Goal: Task Accomplishment & Management: Manage account settings

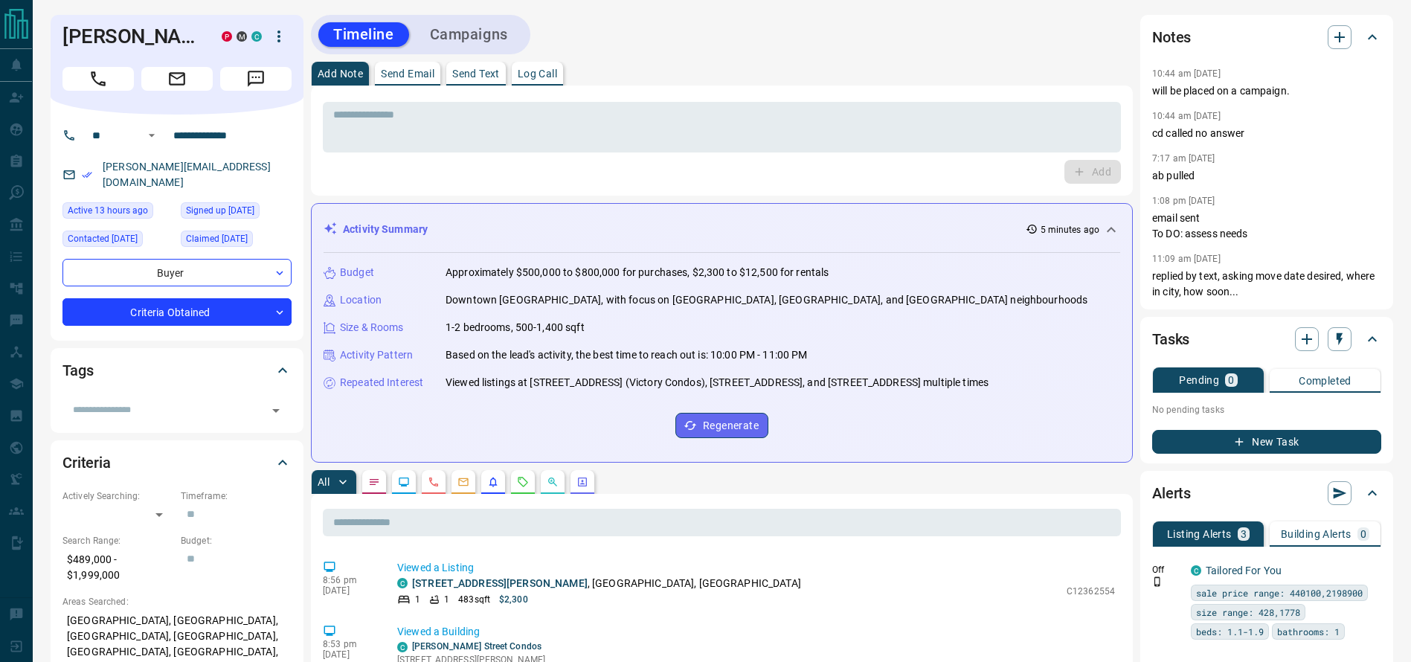
click at [1187, 99] on div "10:44 am Jun 3 2025 will be placed on a campaign. 10:44 am Jun 3 2025 cd called…" at bounding box center [1266, 182] width 229 height 236
click at [1191, 88] on p "will be placed on a campaign." at bounding box center [1266, 91] width 229 height 16
click at [1024, 62] on div "Add Note Send Email Send Text Log Call" at bounding box center [722, 74] width 822 height 24
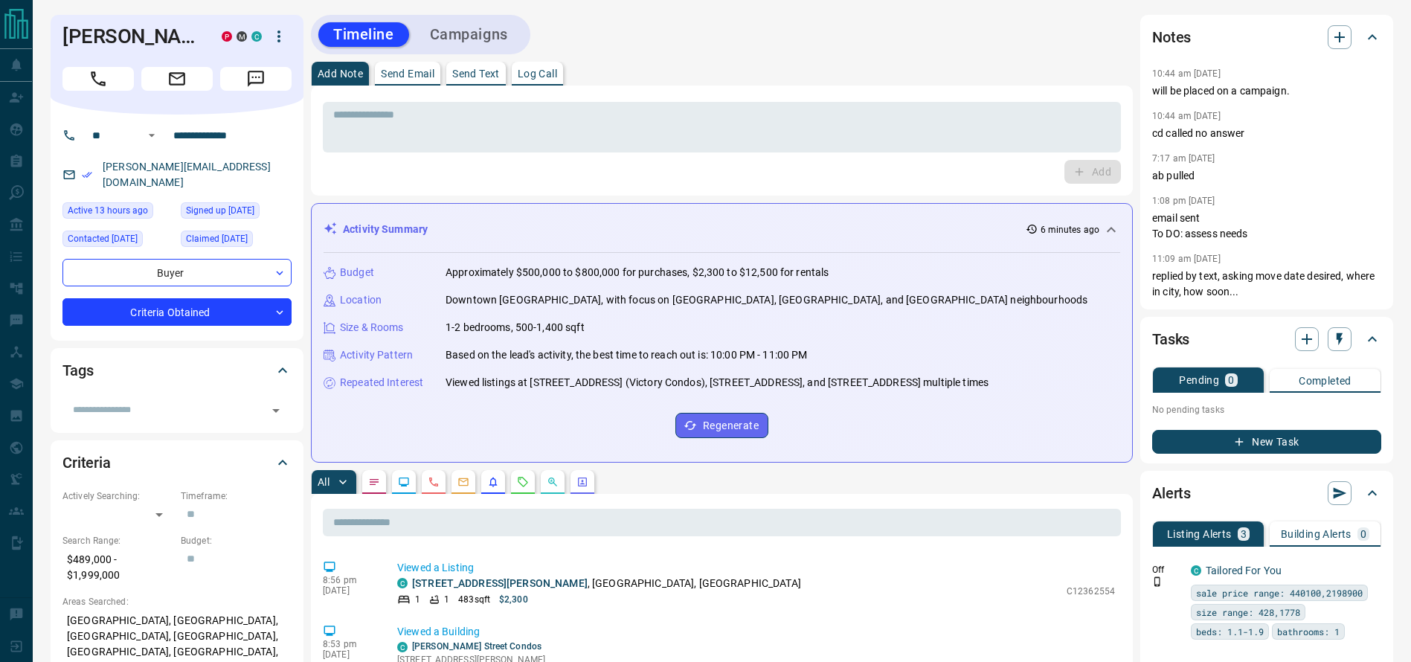
click at [968, 62] on div "Add Note Send Email Send Text Log Call" at bounding box center [722, 74] width 822 height 24
click at [66, 91] on button "Call" at bounding box center [97, 79] width 71 height 24
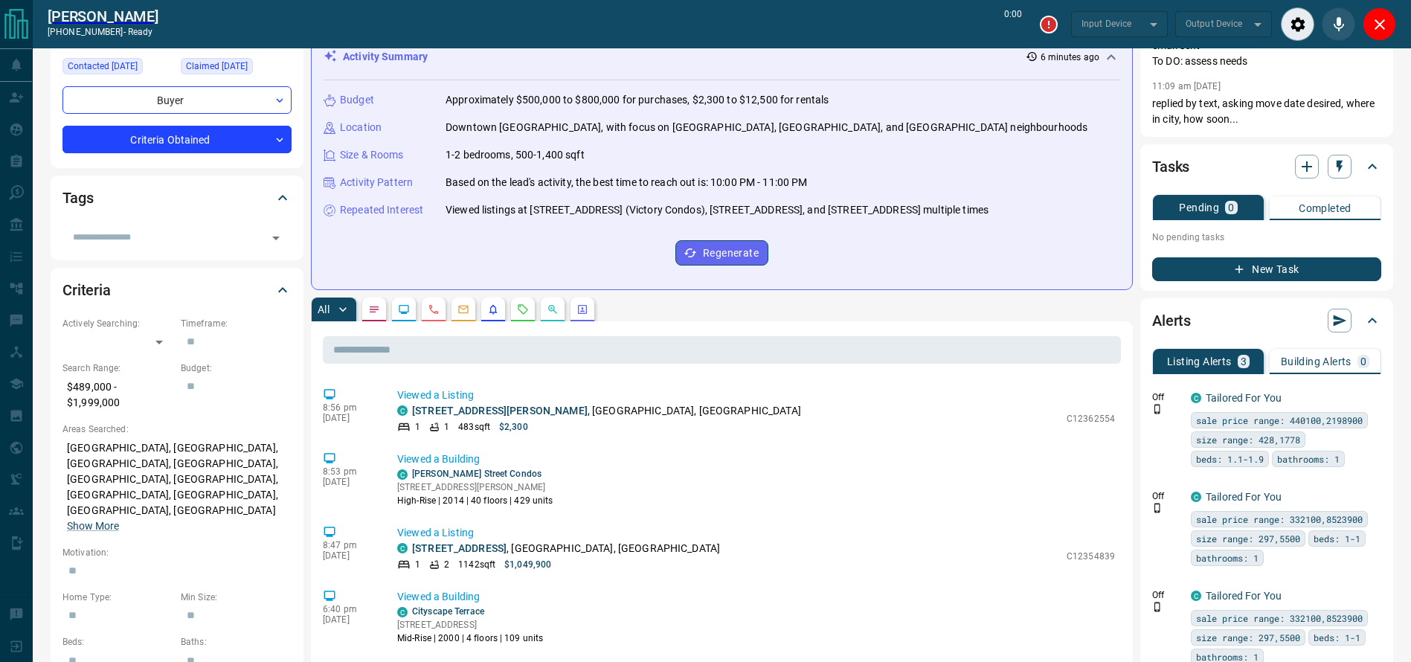
type input "*******"
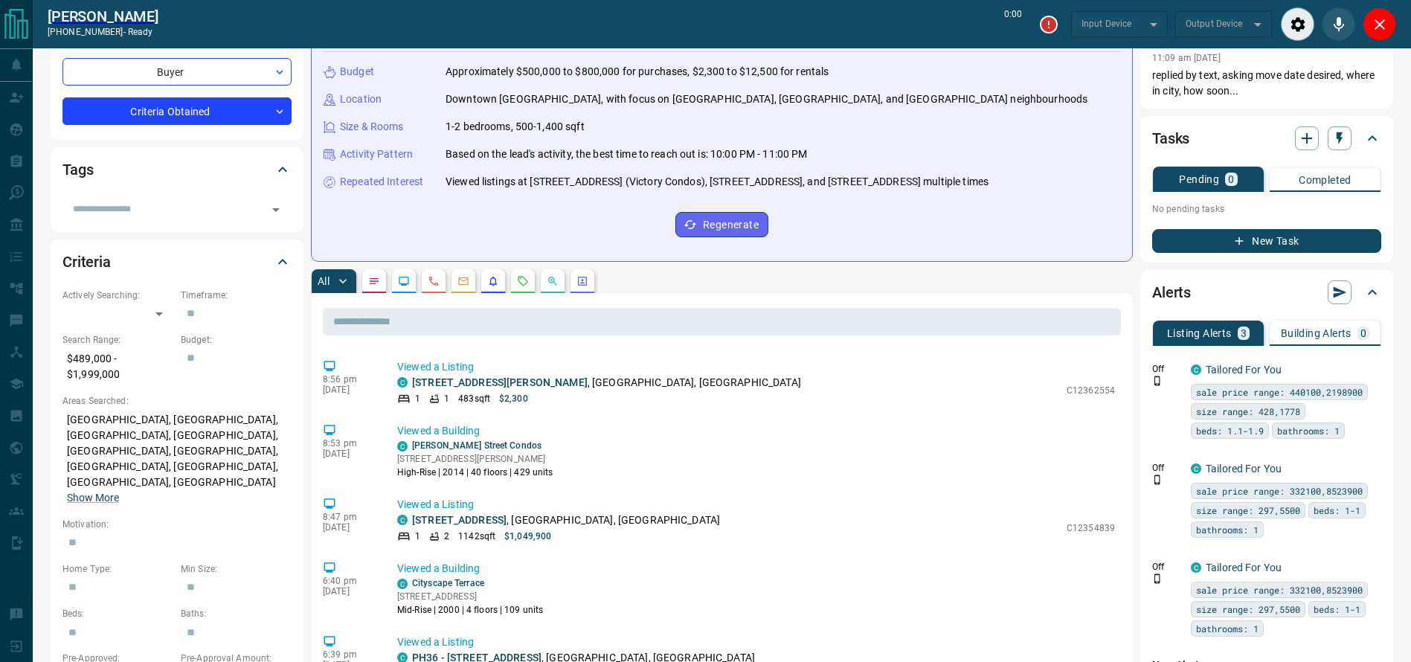
type input "*******"
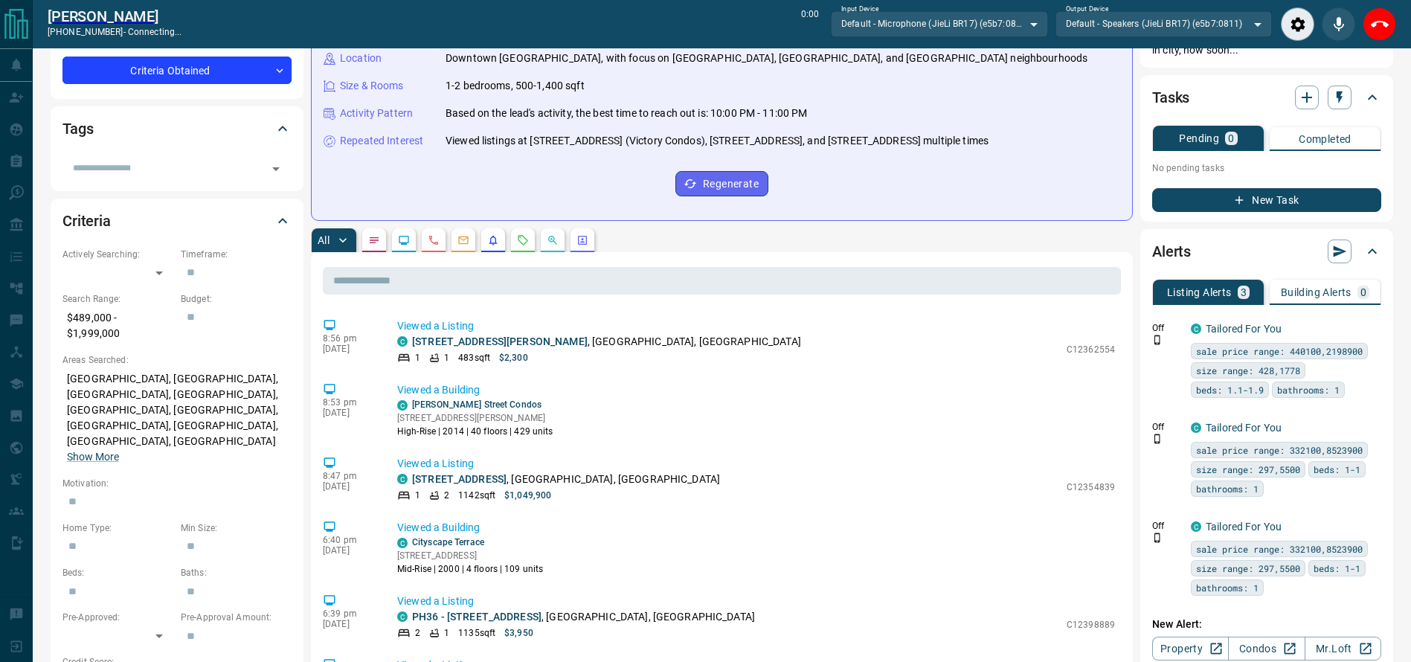
scroll to position [292, 0]
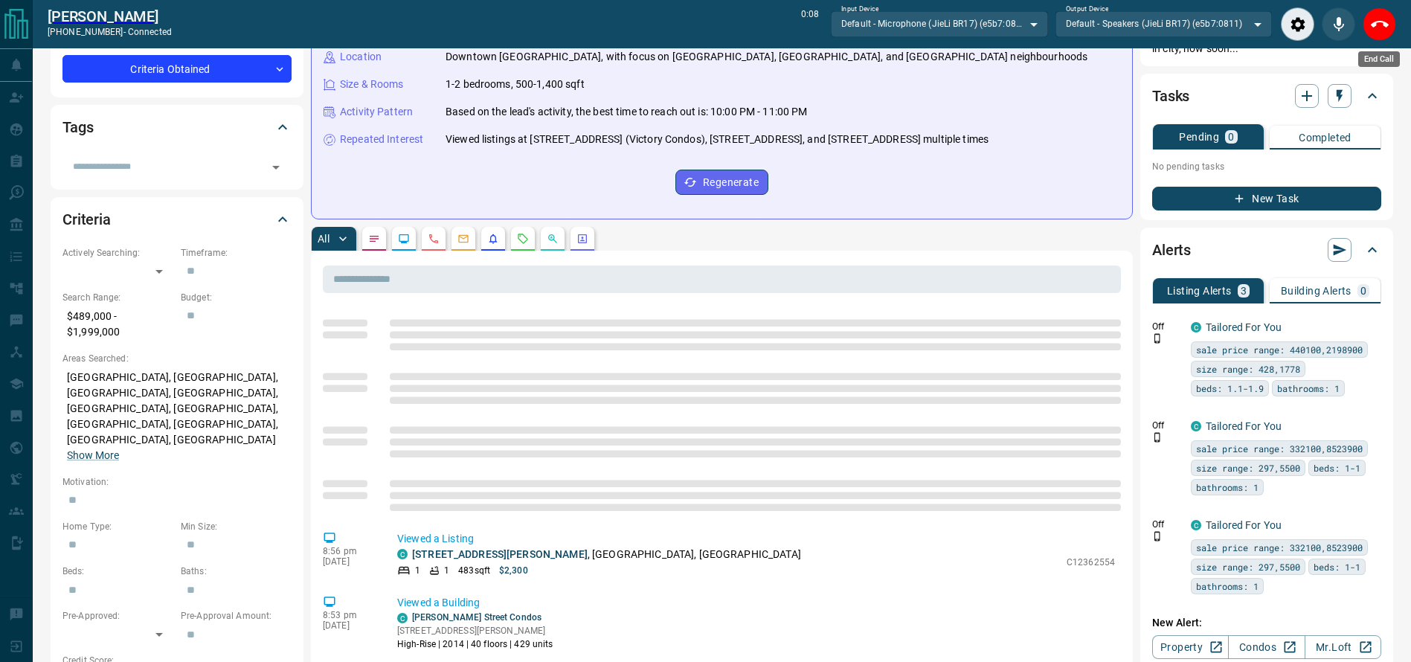
drag, startPoint x: 1380, startPoint y: 19, endPoint x: 1370, endPoint y: 19, distance: 10.4
click at [1380, 22] on icon "End Call" at bounding box center [1380, 25] width 18 height 18
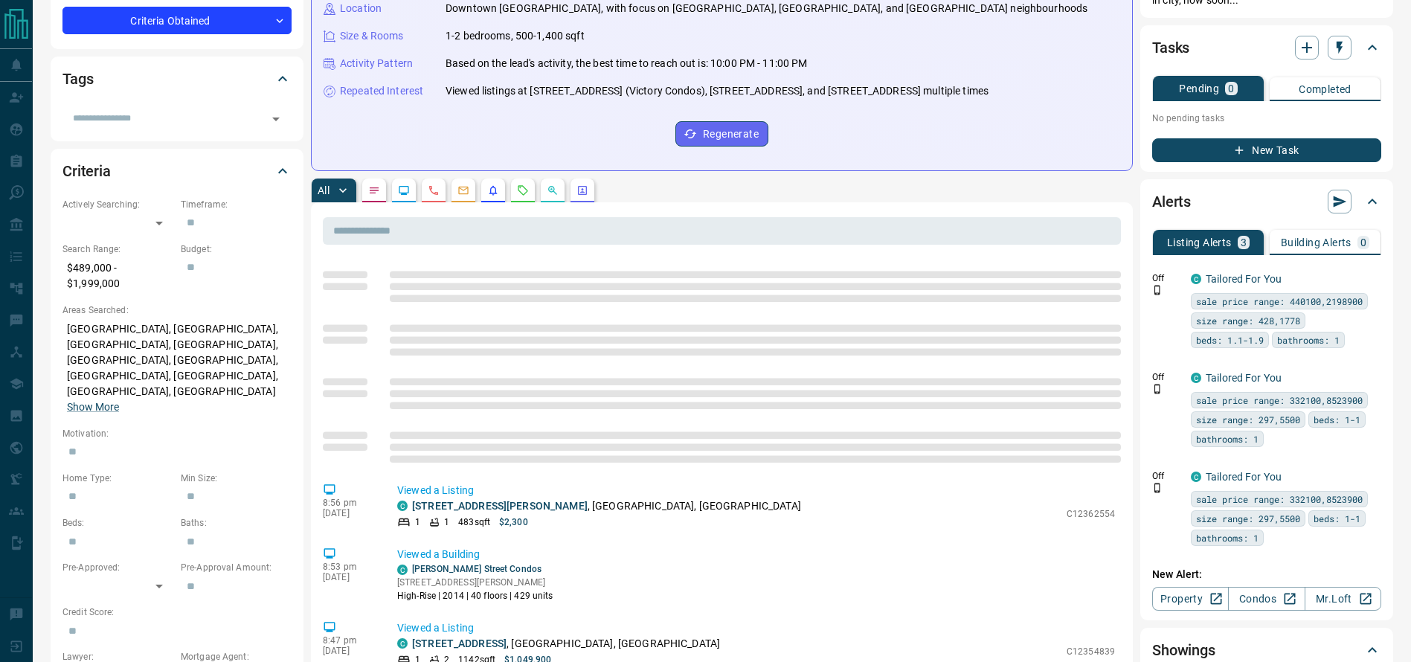
scroll to position [243, 0]
